Goal: Task Accomplishment & Management: Manage account settings

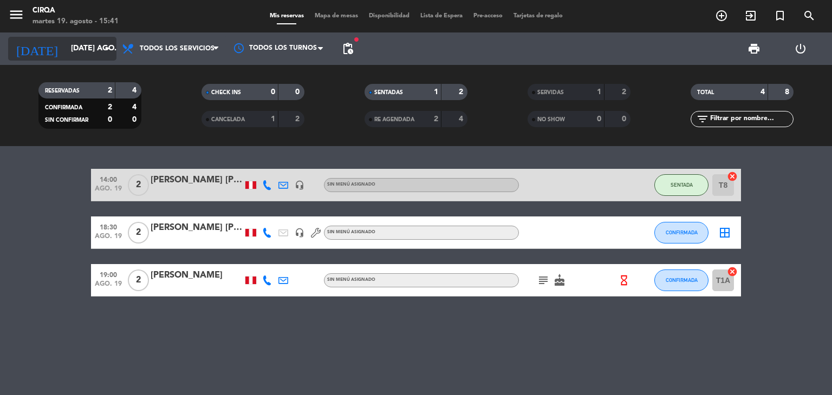
click at [89, 56] on input "[DATE] ago." at bounding box center [117, 48] width 103 height 19
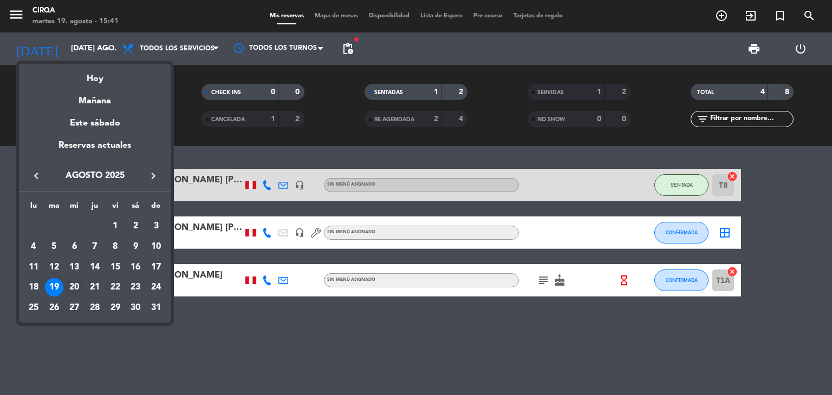
click at [71, 286] on div "20" at bounding box center [74, 287] width 18 height 18
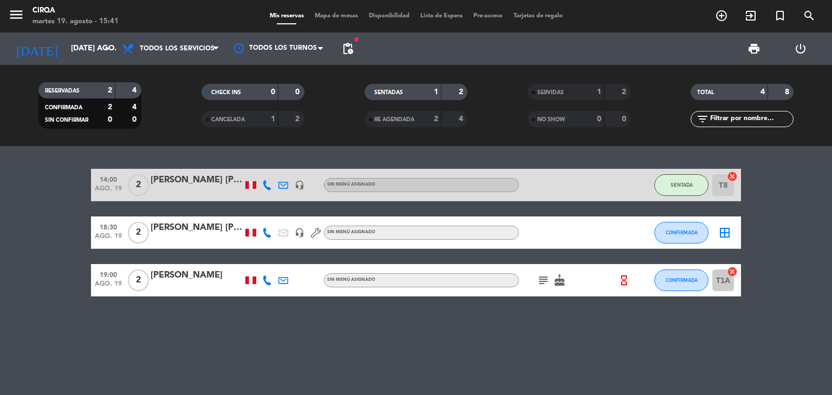
type input "mié. 20 ago."
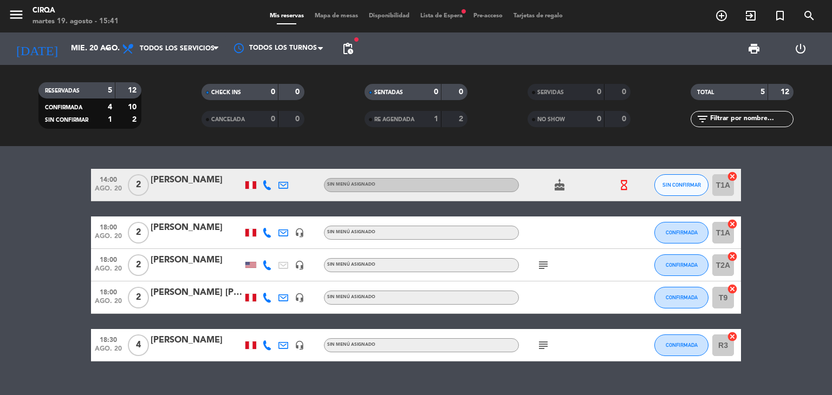
click at [544, 257] on div "subject" at bounding box center [567, 265] width 97 height 32
click at [544, 258] on div "subject" at bounding box center [567, 265] width 97 height 32
click at [544, 260] on icon "subject" at bounding box center [543, 265] width 13 height 13
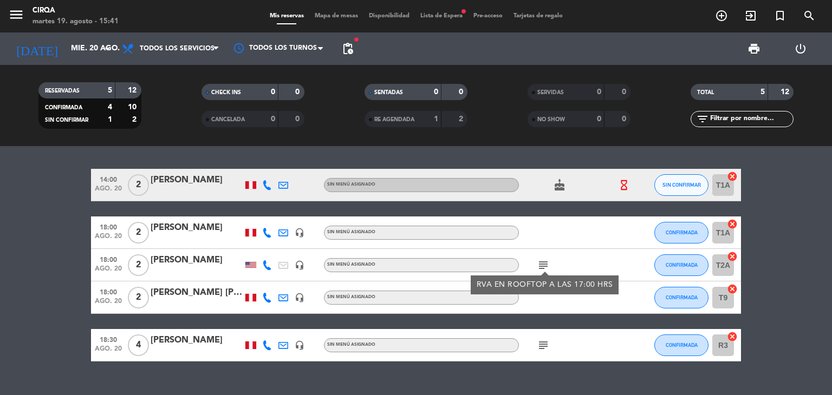
click at [426, 16] on span "Lista de Espera fiber_manual_record" at bounding box center [441, 16] width 53 height 6
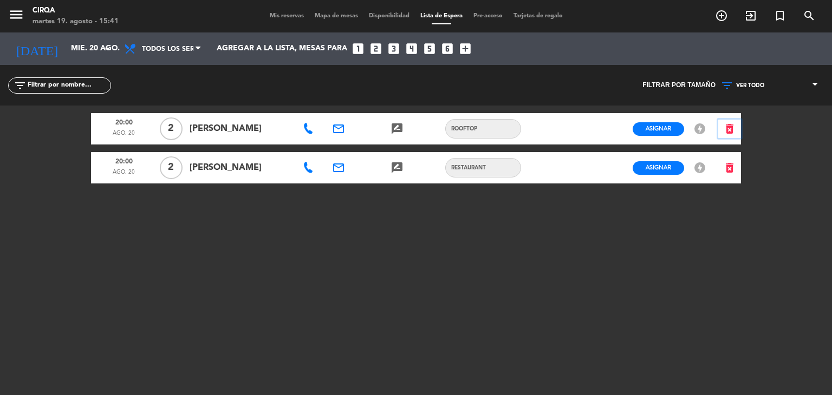
click at [727, 127] on icon "delete_forever" at bounding box center [729, 128] width 13 height 13
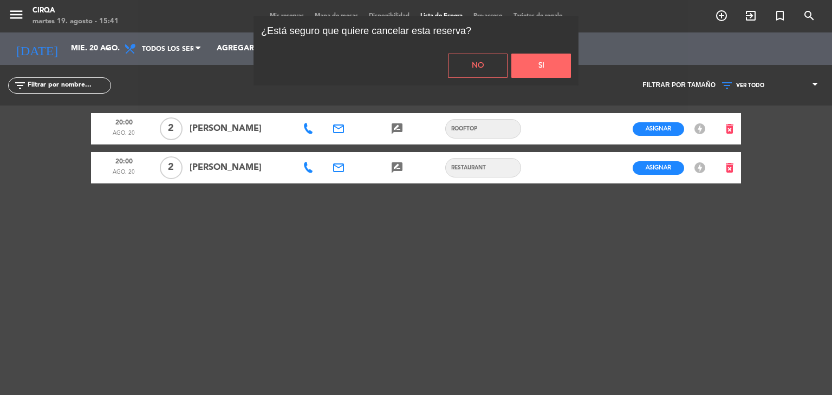
click at [539, 73] on button "Si" at bounding box center [541, 66] width 60 height 24
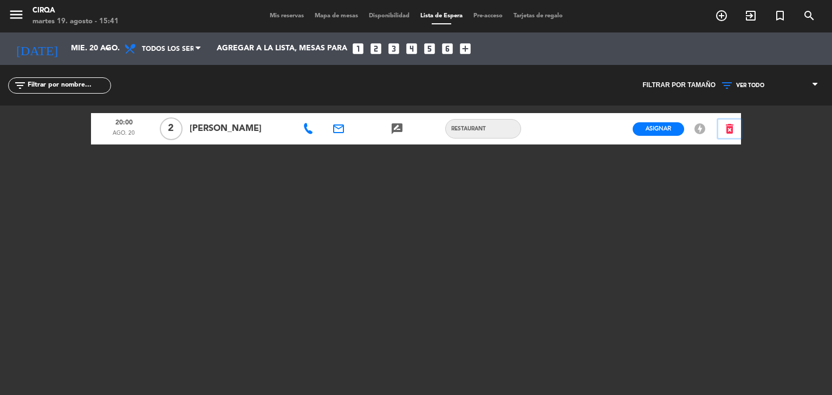
click at [728, 132] on icon "delete_forever" at bounding box center [729, 128] width 13 height 13
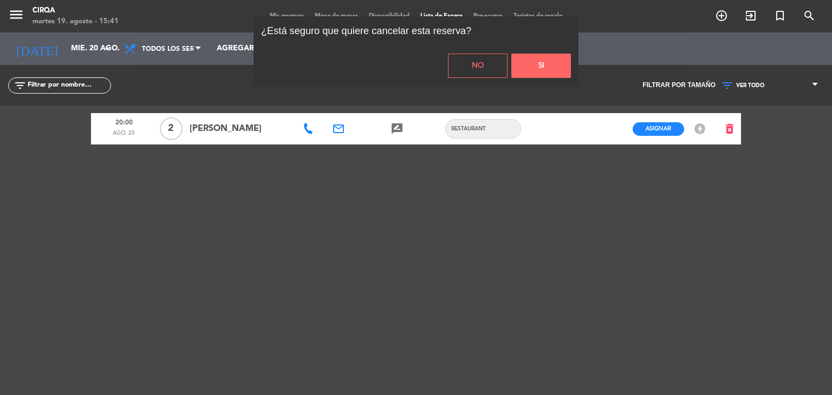
click at [567, 69] on button "Si" at bounding box center [541, 66] width 60 height 24
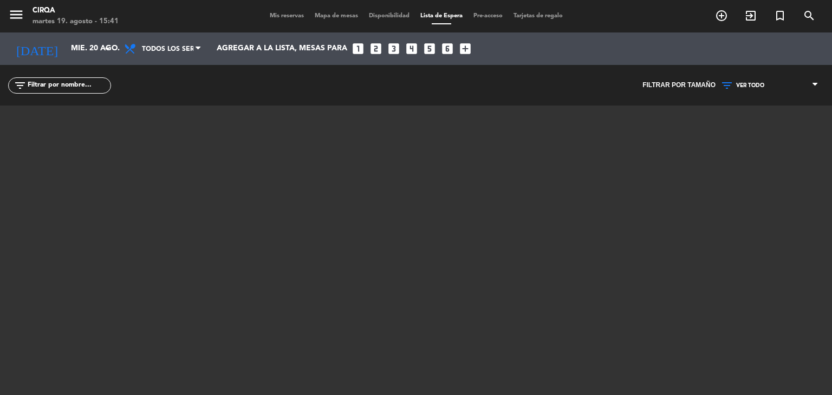
click at [268, 20] on div "Mis reservas Mapa de mesas Disponibilidad Lista de Espera Pre-acceso Tarjetas d…" at bounding box center [416, 16] width 304 height 10
click at [270, 18] on span "Mis reservas" at bounding box center [286, 16] width 45 height 6
